Goal: Task Accomplishment & Management: Use online tool/utility

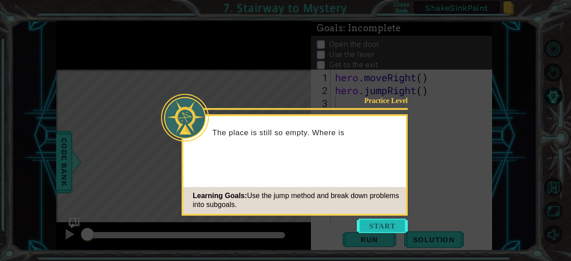
click at [390, 228] on button "Start" at bounding box center [382, 226] width 51 height 14
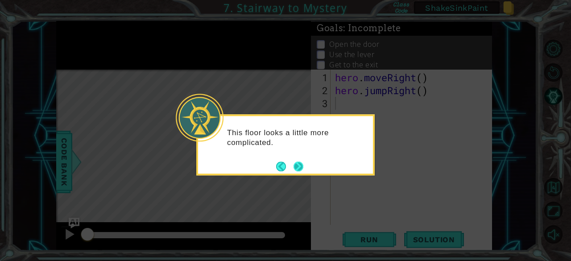
click at [299, 168] on button "Next" at bounding box center [299, 167] width 10 height 10
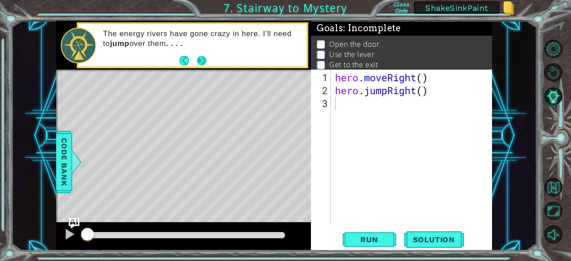
click at [199, 56] on button "Next" at bounding box center [201, 60] width 11 height 11
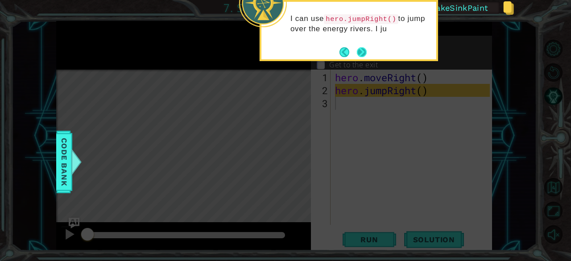
click at [358, 50] on button "Next" at bounding box center [362, 52] width 10 height 10
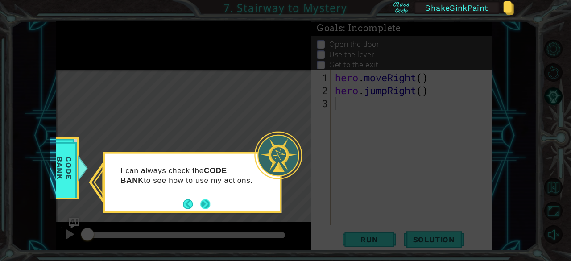
click at [207, 204] on button "Next" at bounding box center [205, 204] width 12 height 12
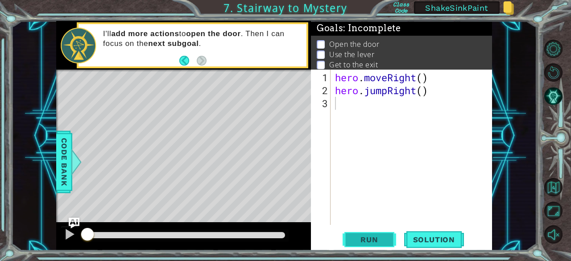
click at [367, 239] on span "Run" at bounding box center [369, 239] width 35 height 9
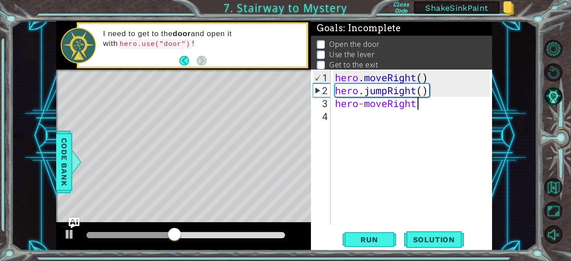
scroll to position [0, 4]
type textarea "hero-moveRight()"
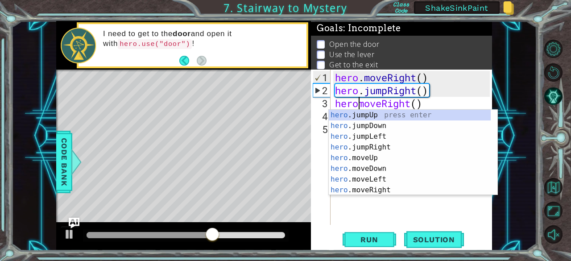
type textarea "hero.moveRight()"
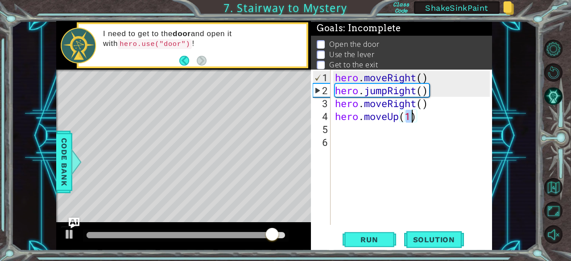
type textarea "hero.moveUp()"
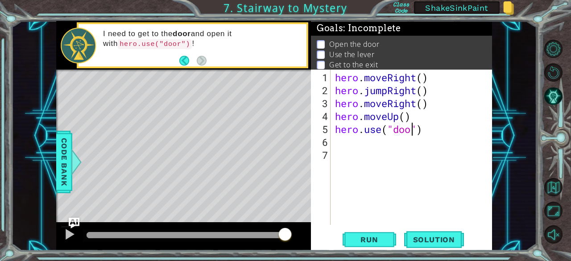
scroll to position [0, 4]
type textarea "hero.use("door")"
click at [386, 237] on span "Run" at bounding box center [369, 239] width 35 height 9
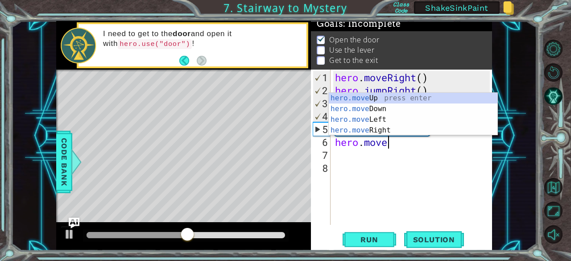
scroll to position [0, 2]
click at [372, 99] on div "hero.move Up press enter hero.move Down press enter hero.move Left press enter …" at bounding box center [413, 125] width 169 height 64
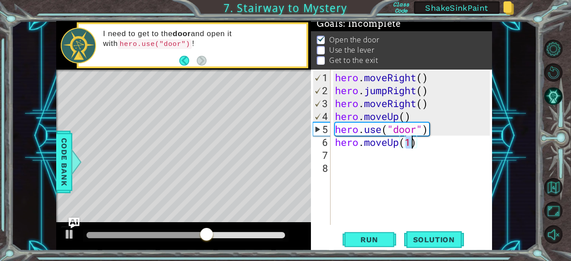
scroll to position [0, 3]
type textarea "hero.moveUp(2)"
